Goal: Task Accomplishment & Management: Manage account settings

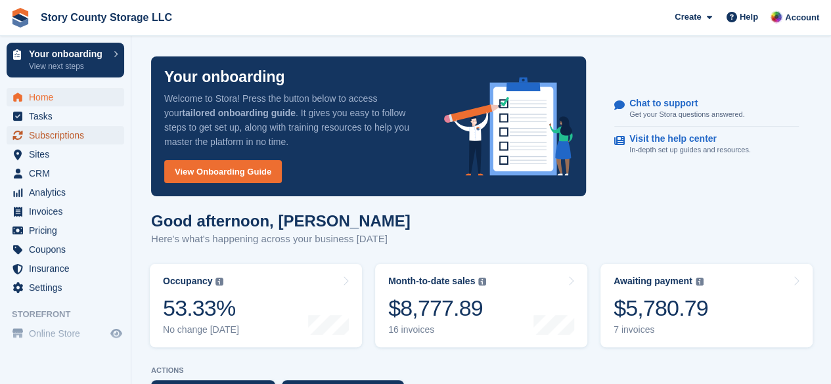
click at [48, 137] on span "Subscriptions" at bounding box center [68, 135] width 79 height 18
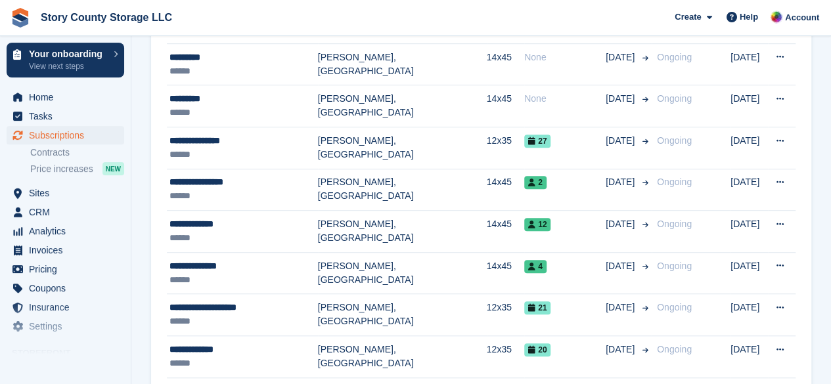
scroll to position [368, 0]
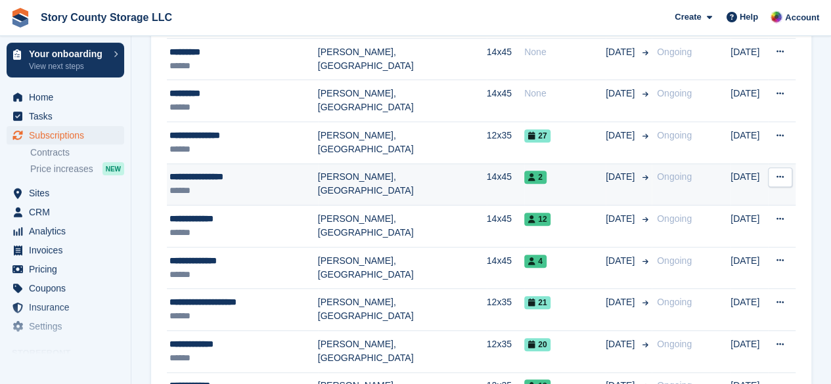
click at [779, 173] on icon at bounding box center [780, 177] width 7 height 9
click at [238, 179] on div "**********" at bounding box center [244, 177] width 149 height 14
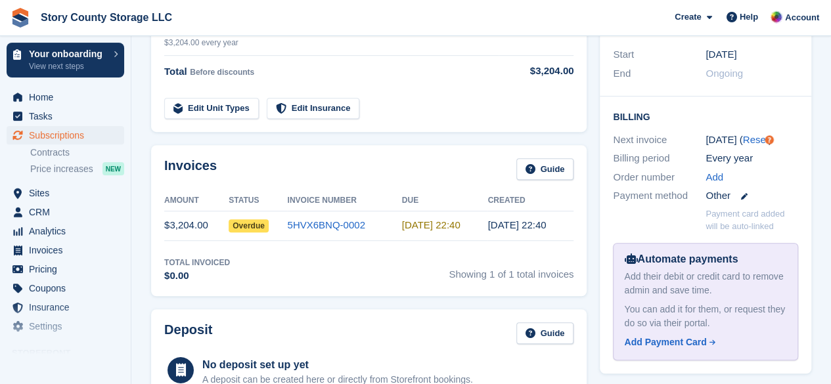
scroll to position [288, 0]
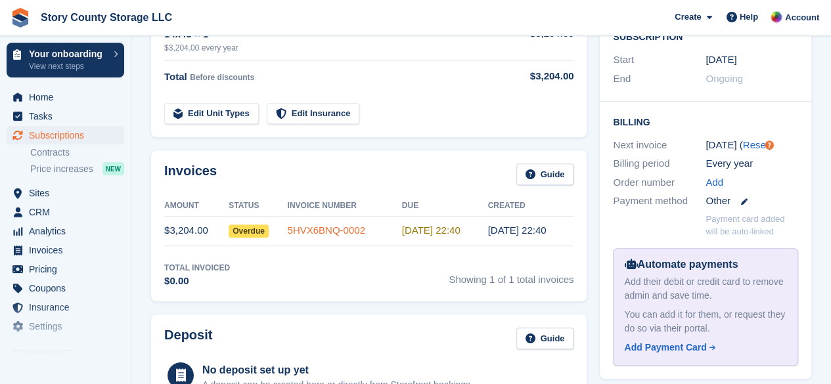
click at [317, 227] on link "5HVX6BNQ-0002" at bounding box center [326, 230] width 78 height 11
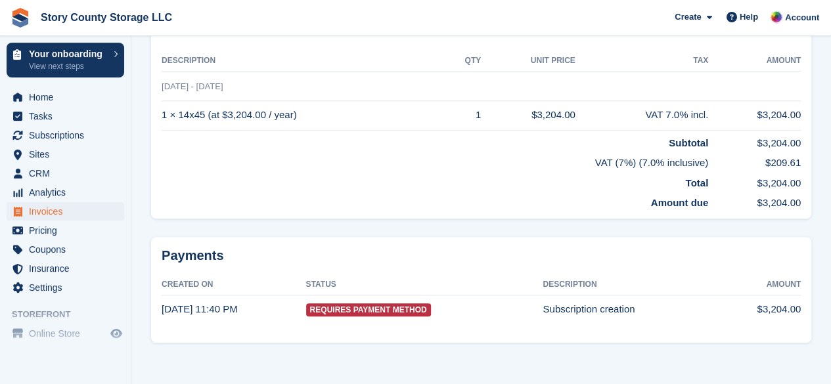
scroll to position [313, 0]
click at [543, 307] on td "Subscription creation" at bounding box center [630, 308] width 175 height 29
click at [205, 309] on time "1 Oct, 11:40 PM" at bounding box center [200, 308] width 76 height 11
click at [57, 211] on span "Invoices" at bounding box center [68, 211] width 79 height 18
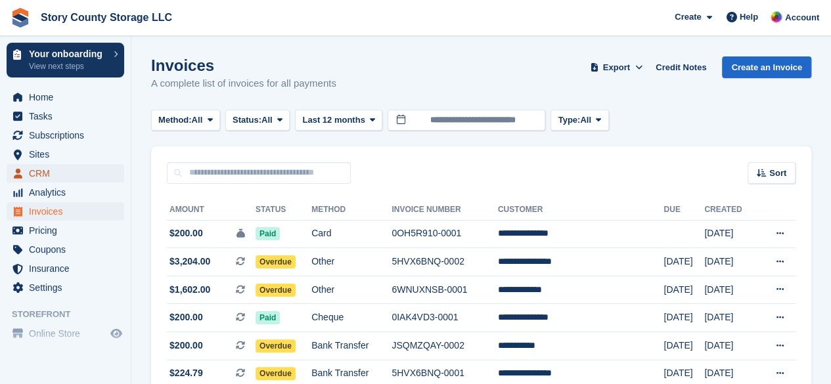
click at [50, 172] on span "CRM" at bounding box center [68, 173] width 79 height 18
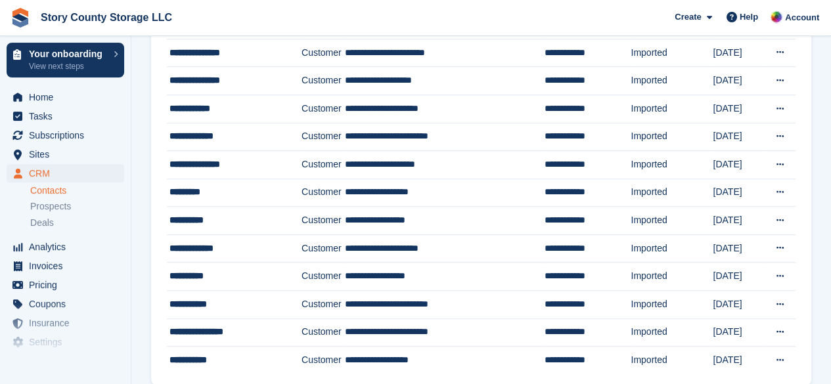
scroll to position [445, 0]
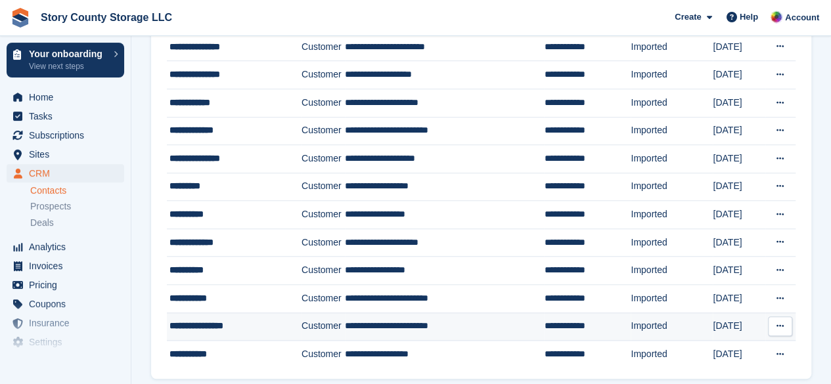
click at [390, 318] on td "**********" at bounding box center [444, 327] width 199 height 28
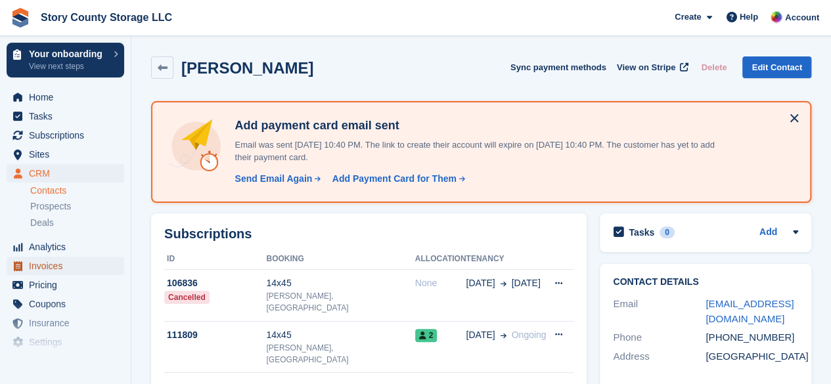
click at [37, 263] on span "Invoices" at bounding box center [68, 266] width 79 height 18
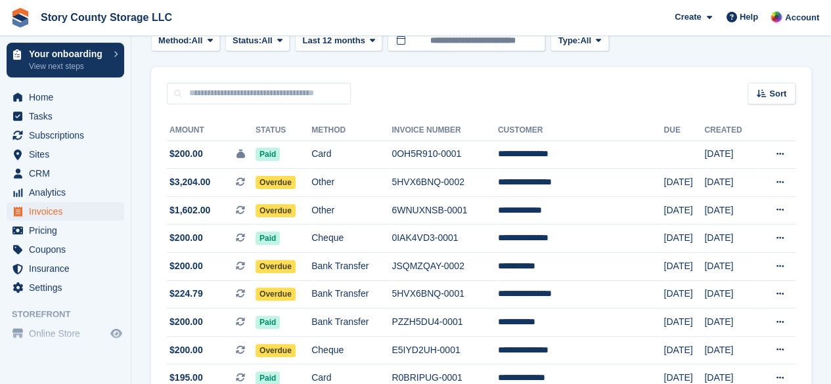
scroll to position [84, 0]
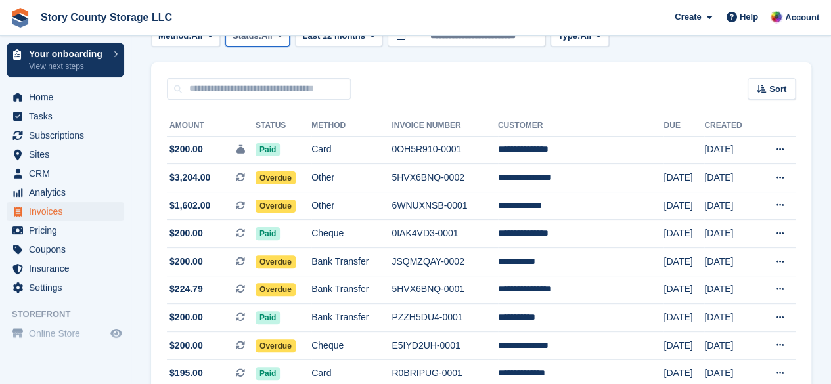
click at [279, 44] on button "Status: All" at bounding box center [257, 37] width 64 height 22
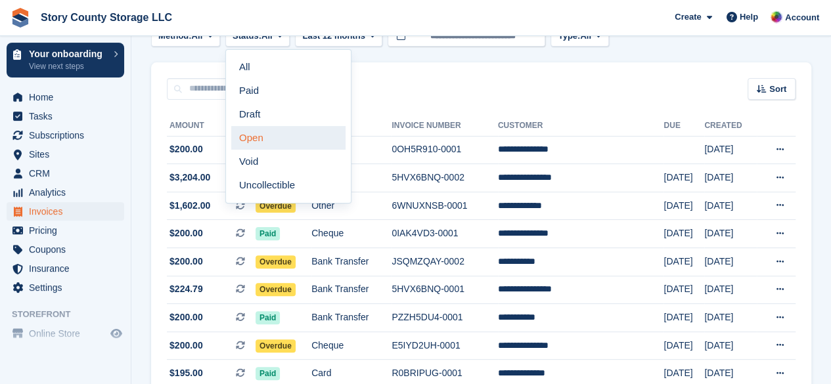
click at [258, 135] on link "Open" at bounding box center [288, 138] width 114 height 24
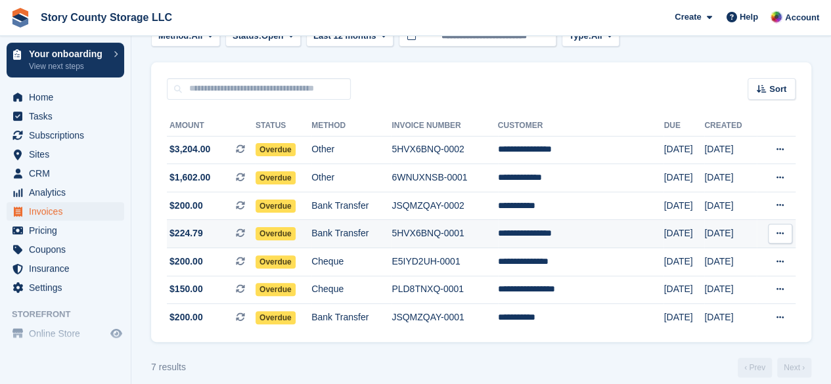
click at [779, 236] on icon at bounding box center [780, 233] width 7 height 9
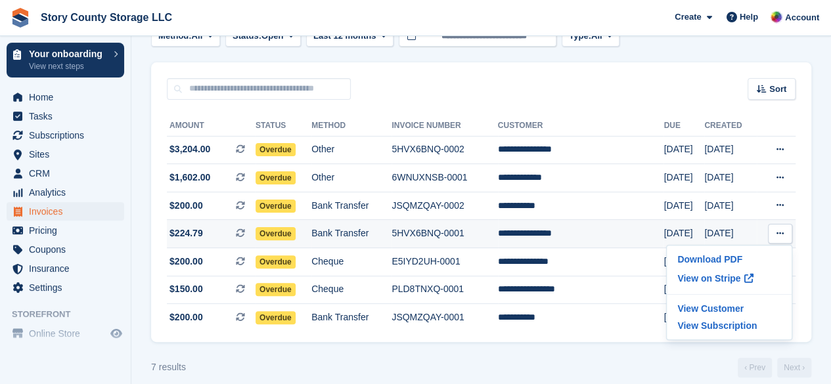
click at [392, 237] on td "Bank Transfer" at bounding box center [352, 234] width 80 height 28
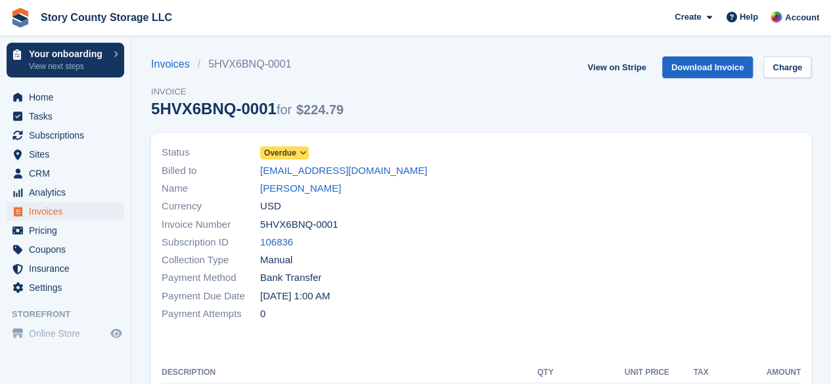
click at [302, 151] on icon at bounding box center [302, 153] width 7 height 8
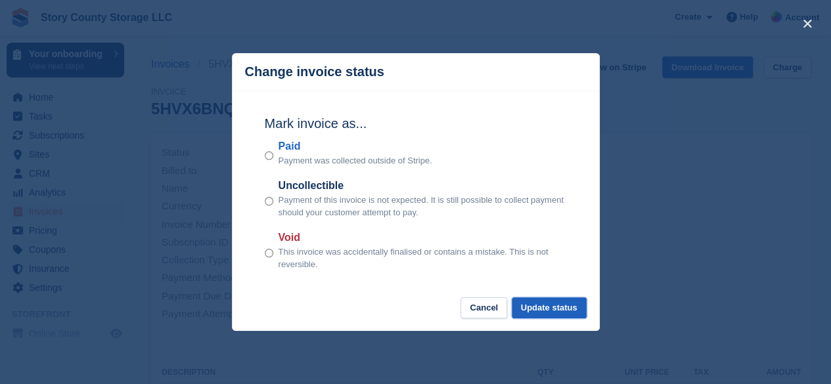
click at [536, 312] on button "Update status" at bounding box center [549, 309] width 75 height 22
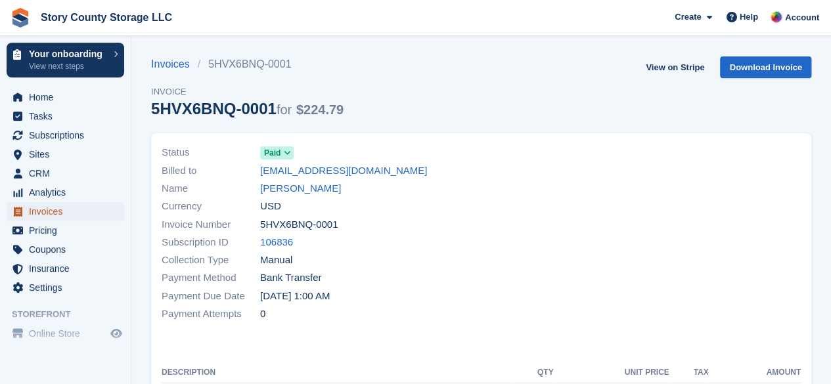
click at [43, 210] on span "Invoices" at bounding box center [68, 211] width 79 height 18
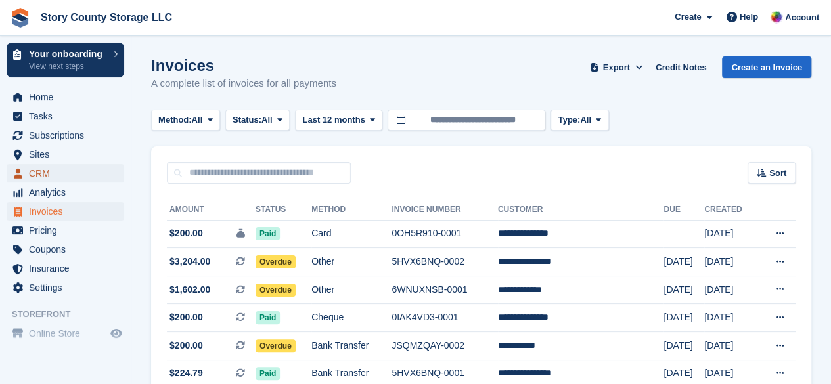
click at [46, 175] on span "CRM" at bounding box center [68, 173] width 79 height 18
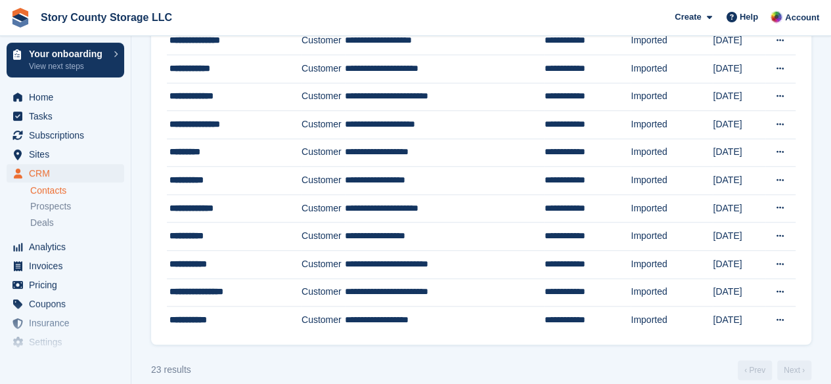
scroll to position [484, 0]
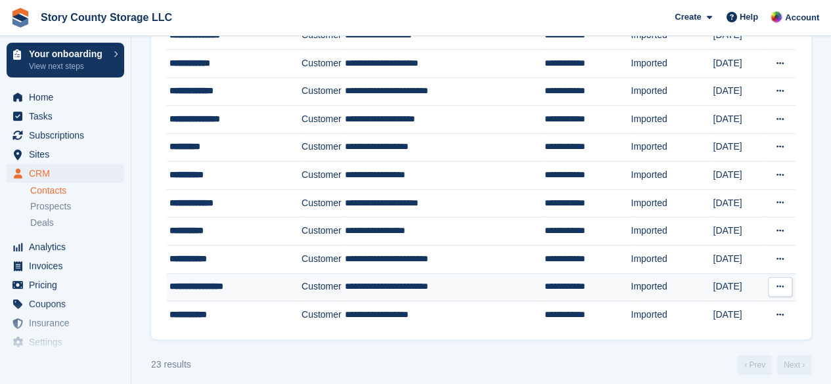
click at [400, 283] on td "**********" at bounding box center [444, 287] width 199 height 28
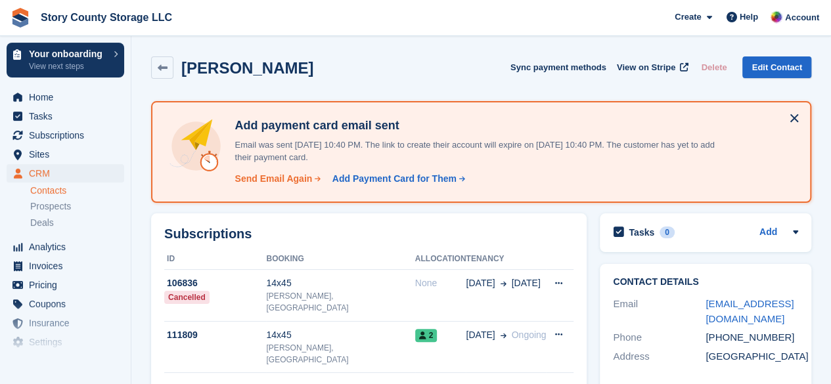
click at [260, 182] on div "Send Email Again" at bounding box center [274, 179] width 78 height 14
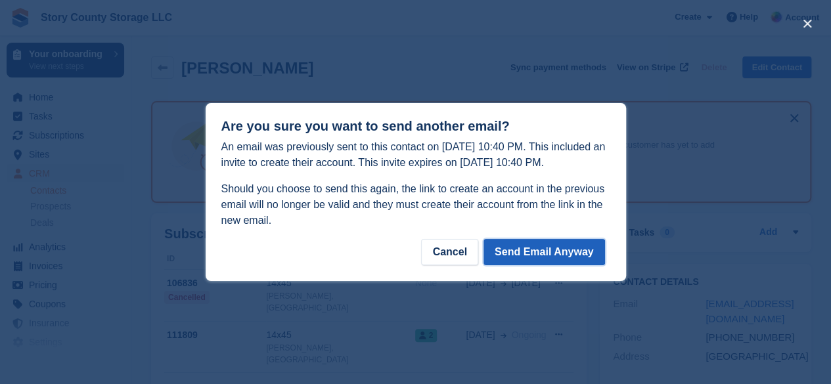
click at [532, 252] on button "Send Email Anyway" at bounding box center [545, 252] width 122 height 26
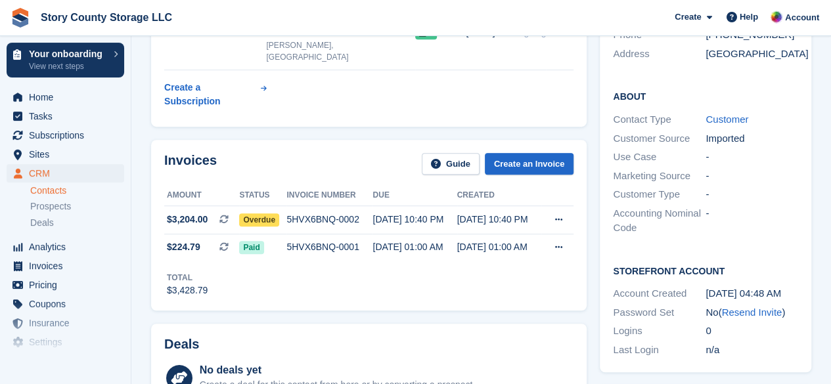
scroll to position [305, 0]
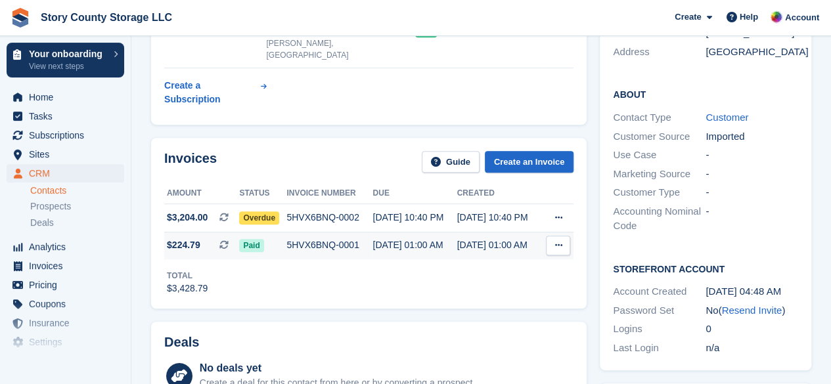
click at [553, 236] on button at bounding box center [558, 246] width 24 height 20
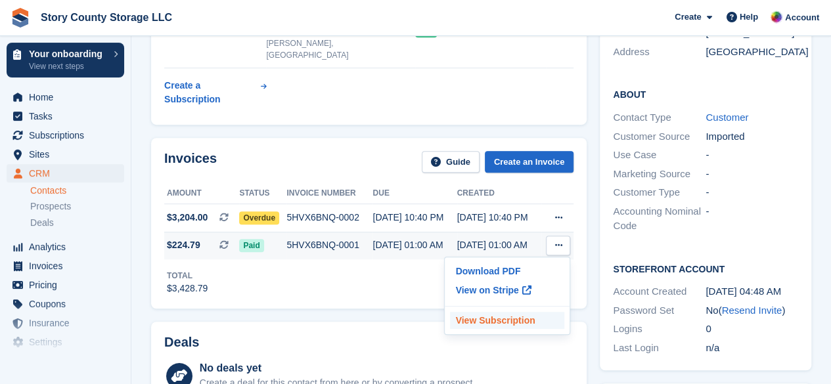
click at [488, 312] on p "View Subscription" at bounding box center [507, 320] width 114 height 17
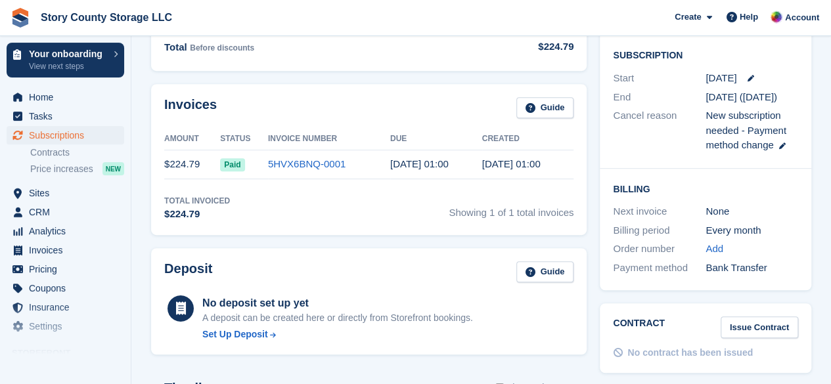
scroll to position [68, 0]
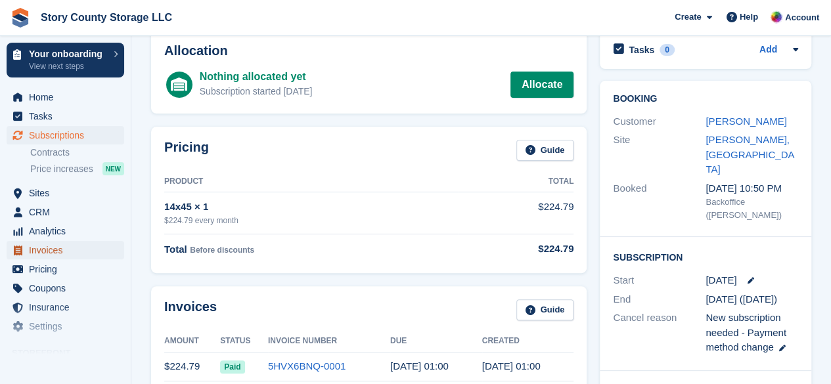
click at [44, 249] on span "Invoices" at bounding box center [68, 250] width 79 height 18
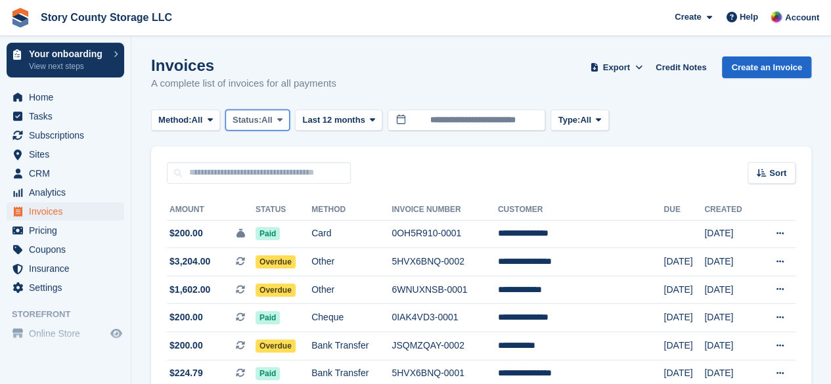
click at [290, 121] on button "Status: All" at bounding box center [257, 121] width 64 height 22
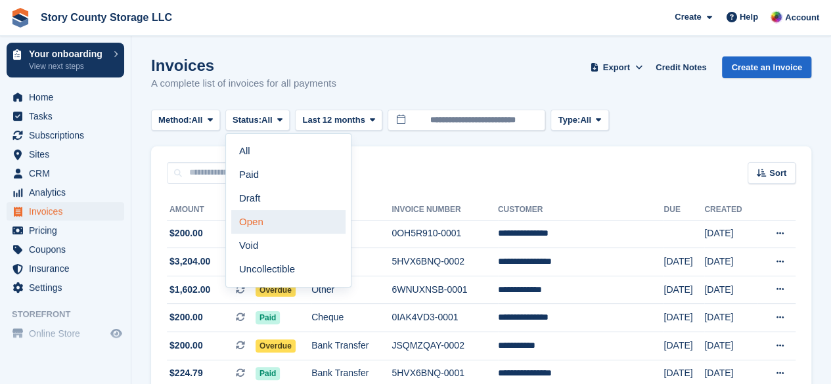
click at [266, 220] on link "Open" at bounding box center [288, 222] width 114 height 24
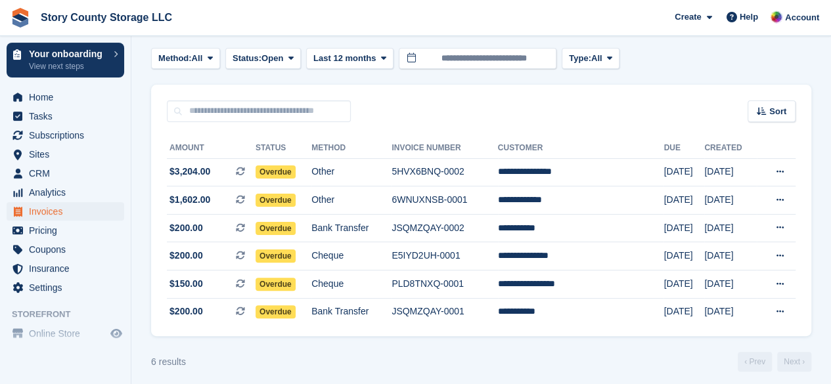
scroll to position [63, 0]
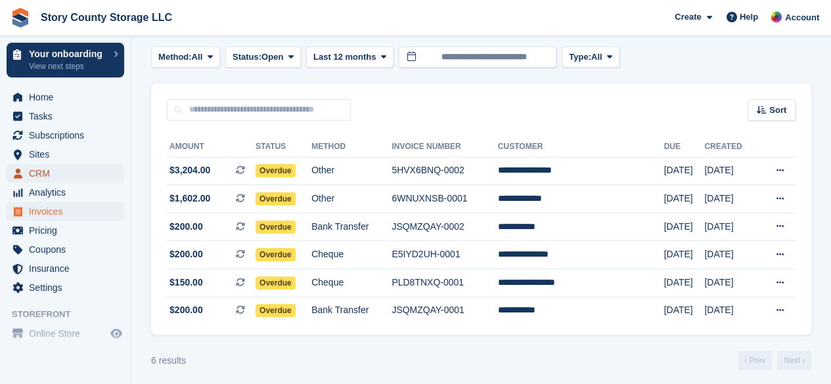
click at [46, 172] on span "CRM" at bounding box center [68, 173] width 79 height 18
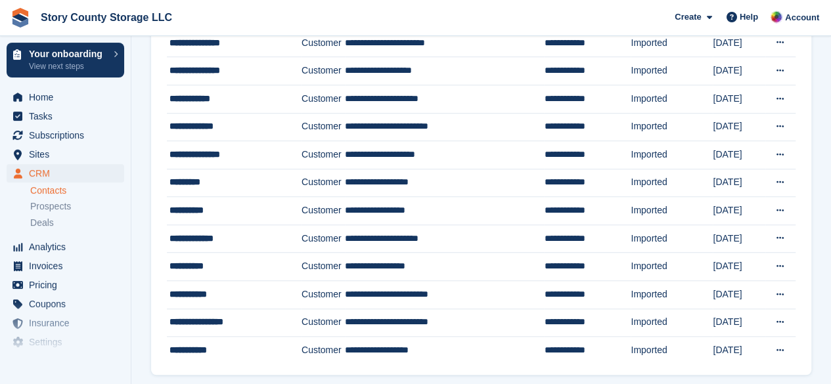
scroll to position [469, 0]
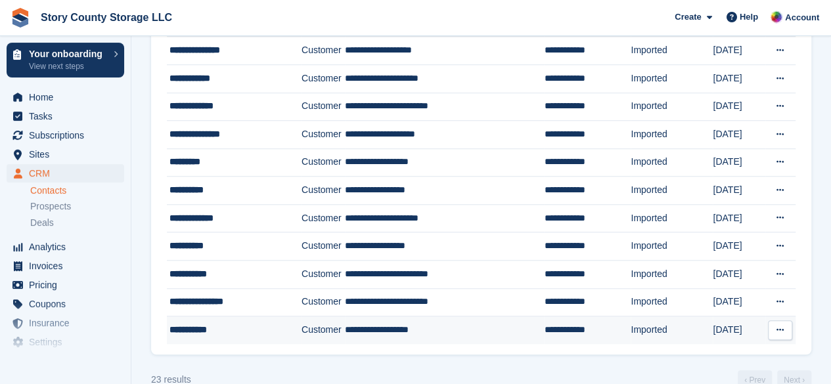
click at [354, 320] on td "**********" at bounding box center [444, 331] width 199 height 28
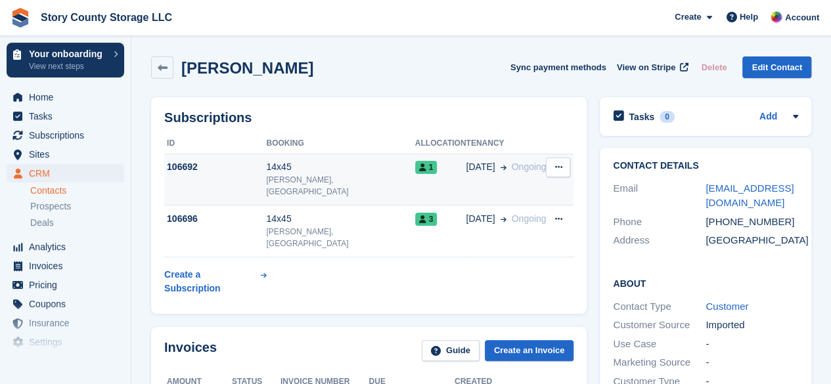
click at [266, 172] on div "106692" at bounding box center [215, 167] width 102 height 14
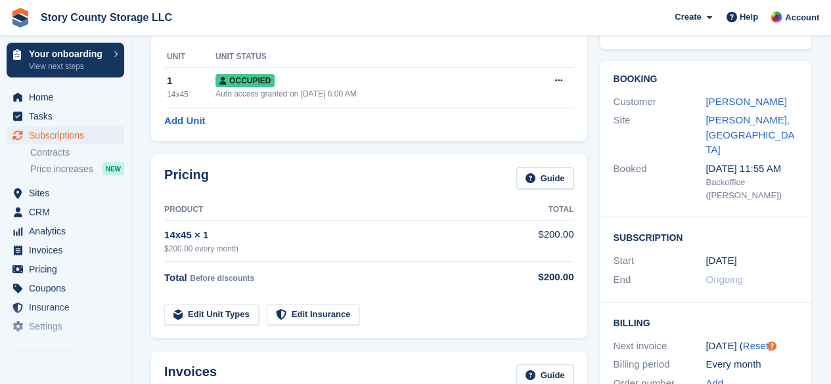
scroll to position [88, 0]
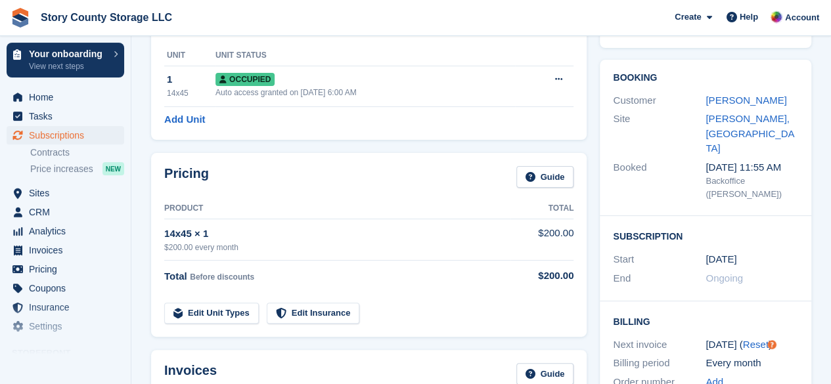
click at [716, 252] on time "1 Oct" at bounding box center [721, 259] width 31 height 15
click at [744, 252] on div "1 Oct" at bounding box center [752, 259] width 93 height 15
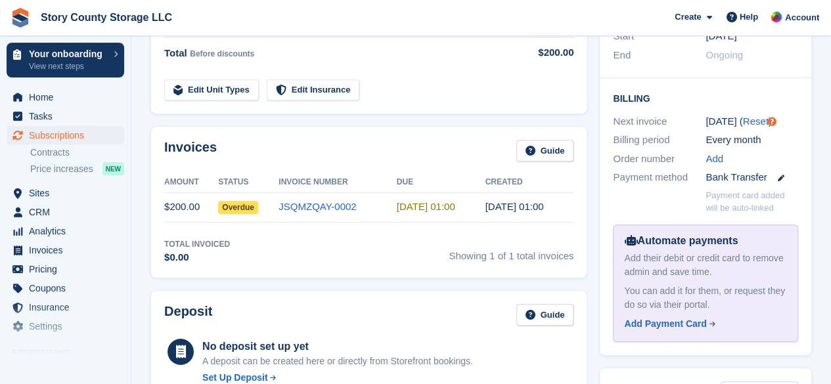
scroll to position [313, 0]
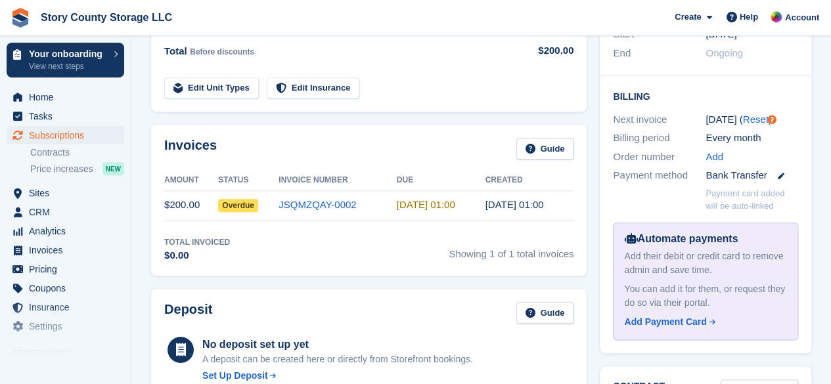
drag, startPoint x: 831, startPoint y: 237, endPoint x: 828, endPoint y: 257, distance: 19.9
click at [828, 257] on section "Mike Risdal 106692 View on Stripe Cancel Subscription Allocation Unit Unit Stat…" at bounding box center [481, 182] width 700 height 990
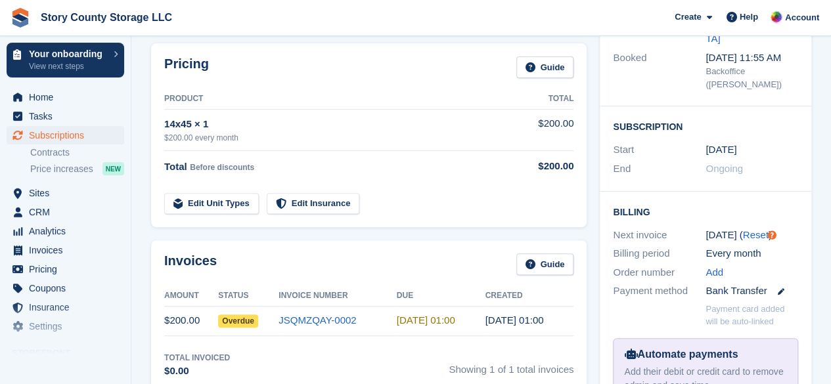
scroll to position [204, 0]
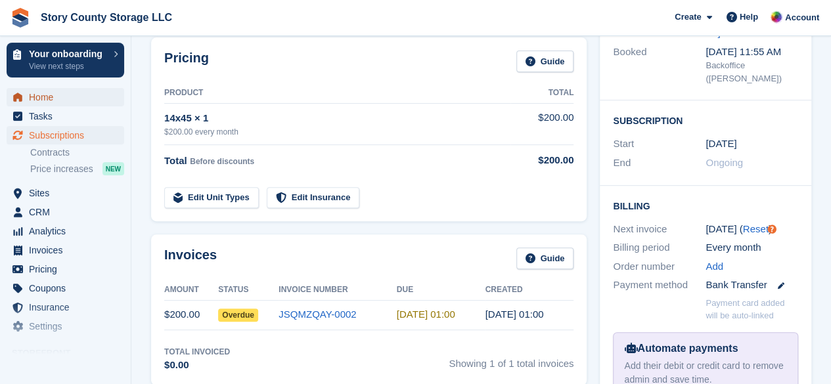
click at [32, 93] on span "Home" at bounding box center [68, 97] width 79 height 18
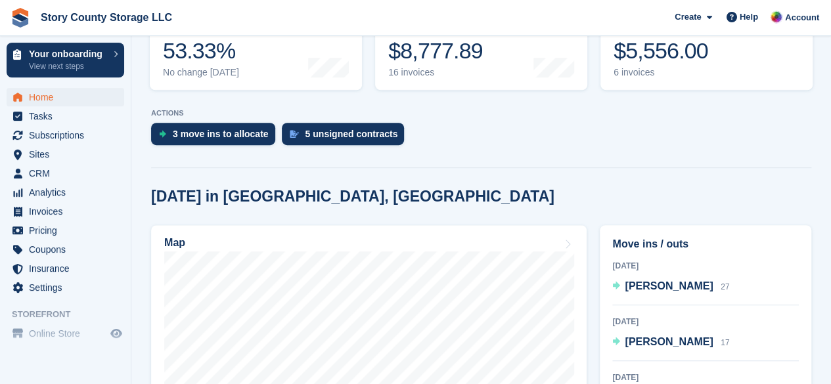
scroll to position [227, 0]
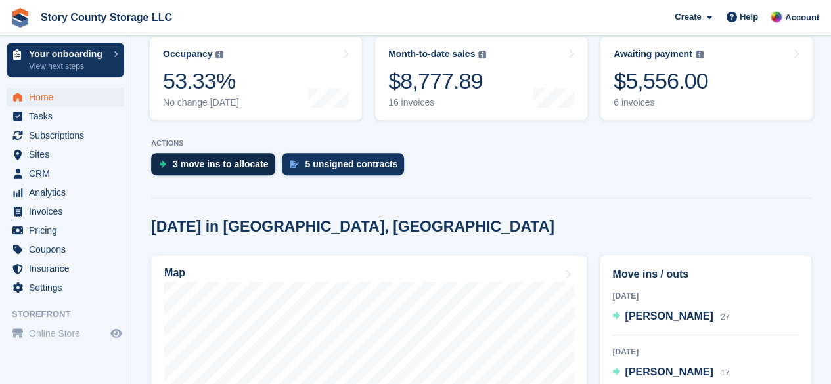
click at [195, 173] on div "3 move ins to allocate" at bounding box center [213, 164] width 124 height 22
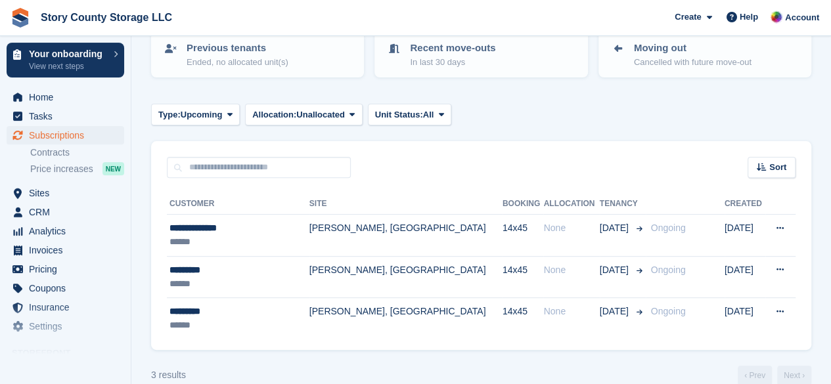
scroll to position [151, 0]
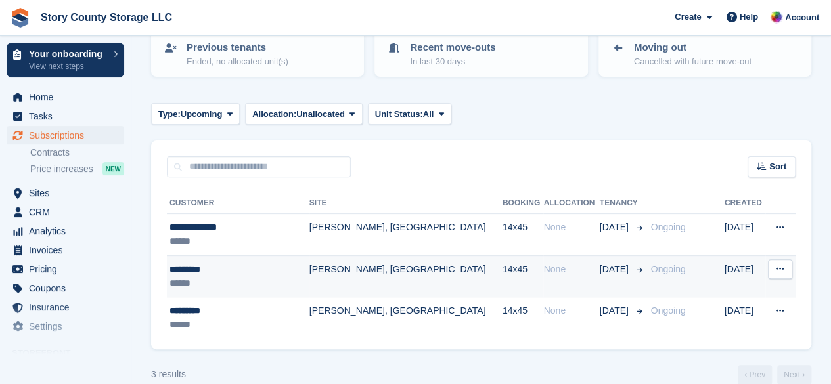
click at [776, 278] on button at bounding box center [780, 270] width 24 height 20
click at [716, 338] on p "Cancel subscription" at bounding box center [729, 340] width 114 height 17
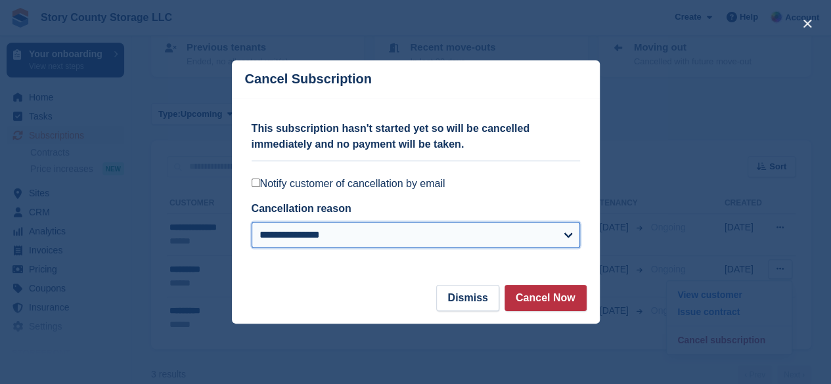
click at [496, 229] on select "**********" at bounding box center [416, 235] width 329 height 26
click at [252, 223] on select "**********" at bounding box center [416, 235] width 329 height 26
click at [475, 240] on select "**********" at bounding box center [416, 235] width 329 height 26
select select "*****"
click at [252, 223] on select "**********" at bounding box center [416, 235] width 329 height 26
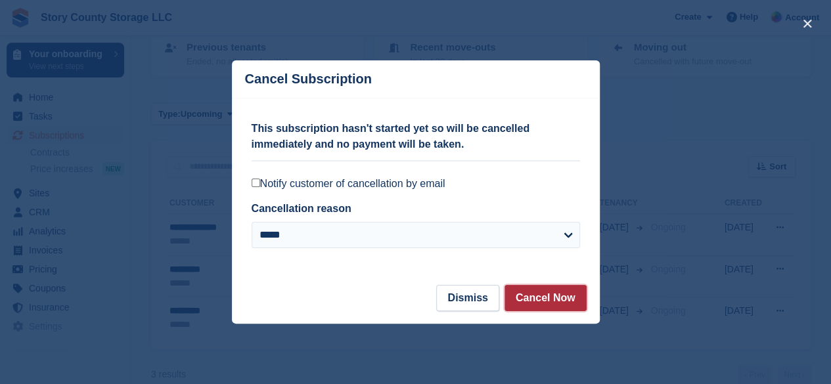
click at [552, 300] on button "Cancel Now" at bounding box center [546, 298] width 82 height 26
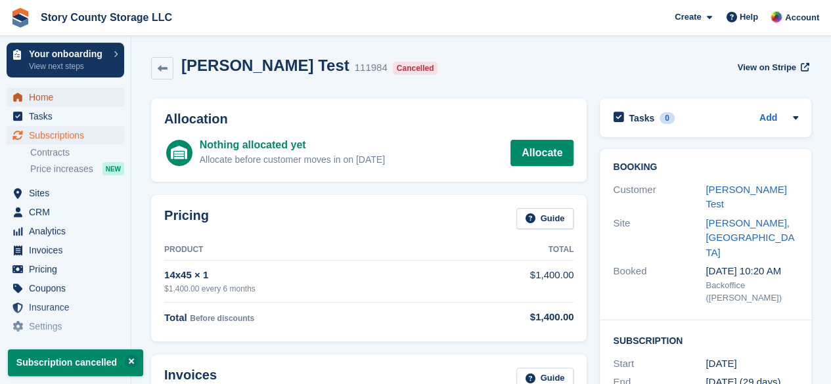
click at [46, 105] on span "Home" at bounding box center [68, 97] width 79 height 18
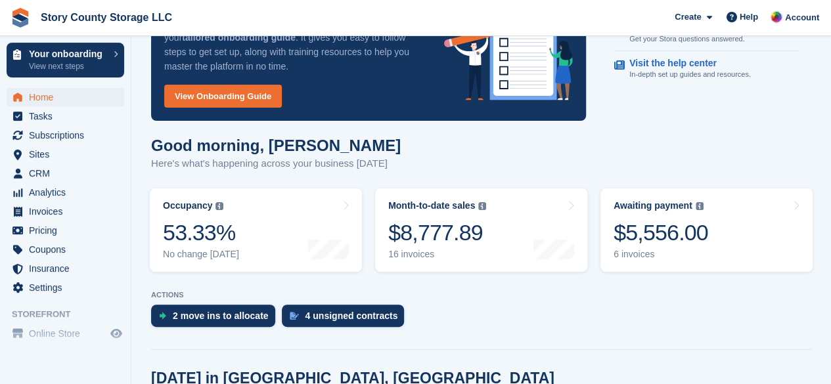
scroll to position [84, 0]
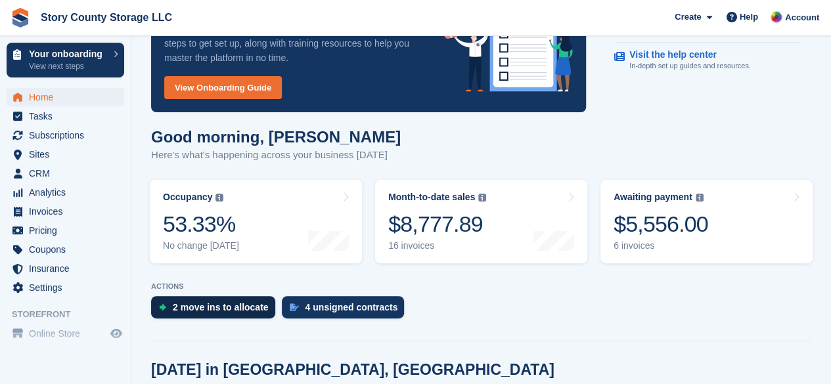
click at [233, 306] on div "2 move ins to allocate" at bounding box center [221, 307] width 96 height 11
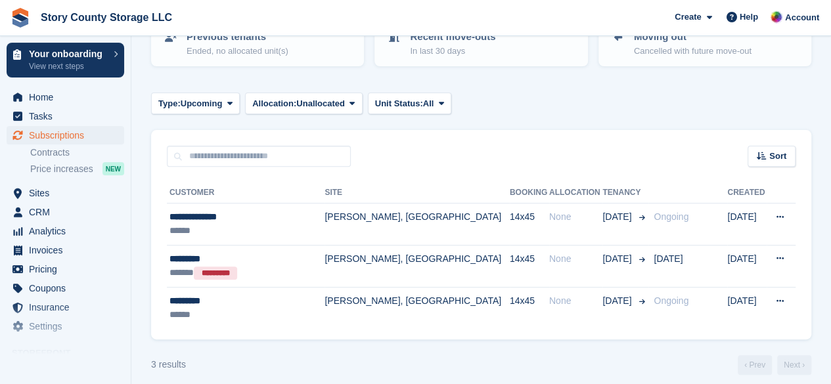
scroll to position [170, 0]
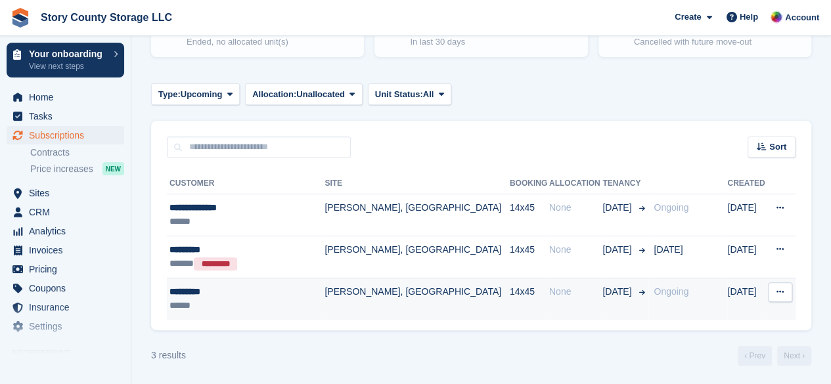
click at [780, 292] on icon at bounding box center [780, 292] width 7 height 9
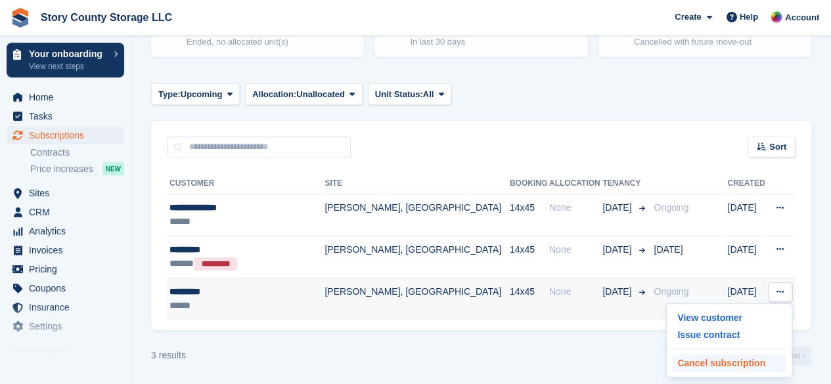
click at [724, 363] on p "Cancel subscription" at bounding box center [729, 363] width 114 height 17
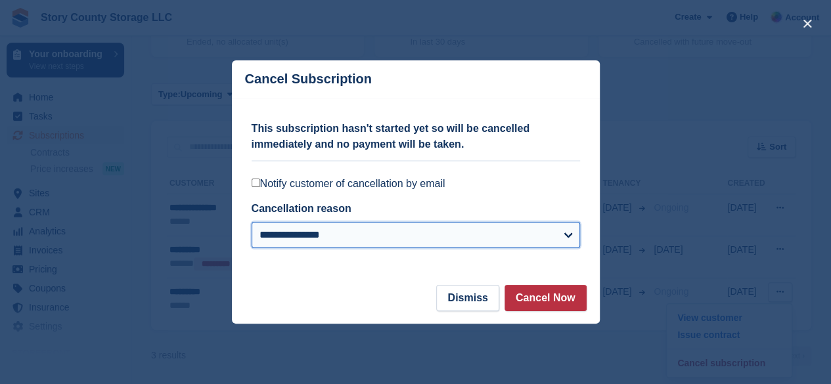
click at [396, 231] on select "**********" at bounding box center [416, 235] width 329 height 26
click at [252, 223] on select "**********" at bounding box center [416, 235] width 329 height 26
click at [569, 230] on select "**********" at bounding box center [416, 235] width 329 height 26
select select "*****"
click at [252, 223] on select "**********" at bounding box center [416, 235] width 329 height 26
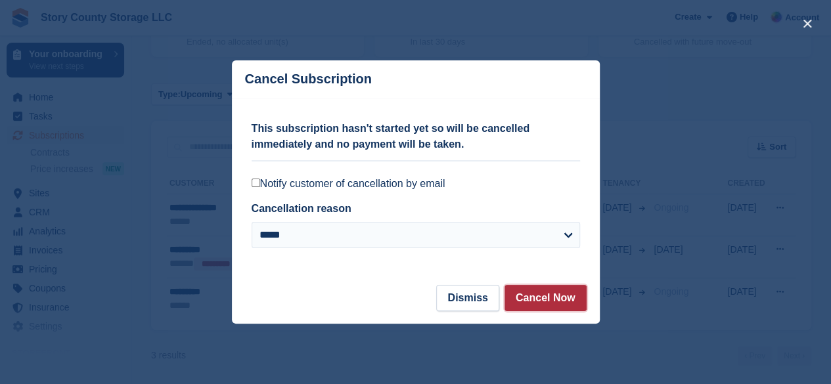
click at [544, 303] on button "Cancel Now" at bounding box center [546, 298] width 82 height 26
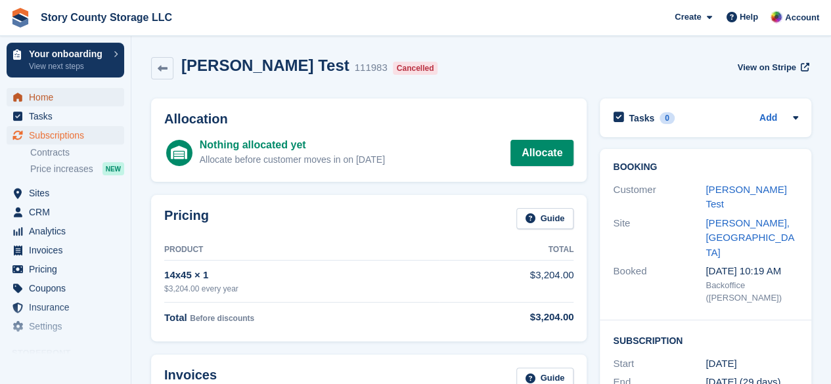
click at [46, 97] on span "Home" at bounding box center [68, 97] width 79 height 18
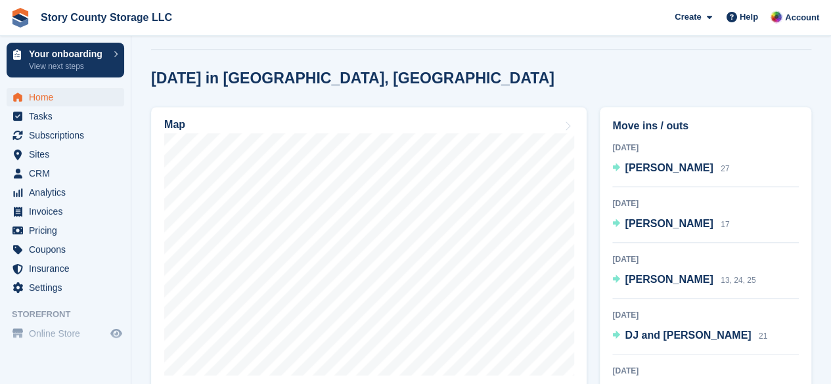
scroll to position [381, 0]
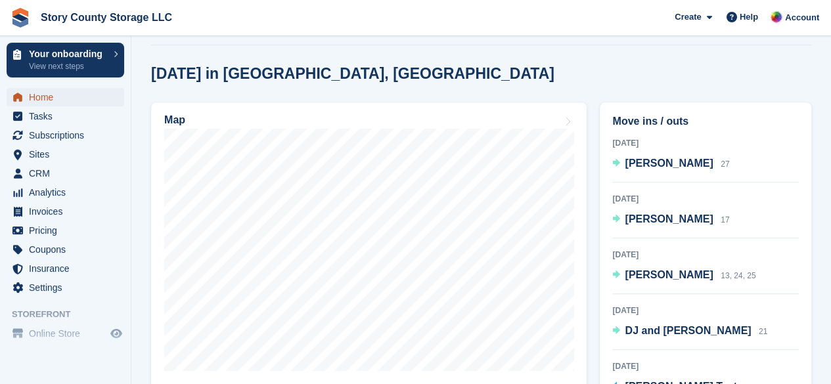
click at [49, 96] on span "Home" at bounding box center [68, 97] width 79 height 18
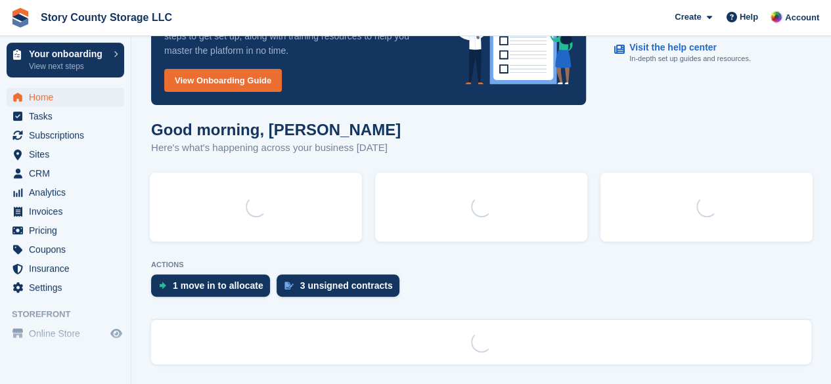
scroll to position [0, 0]
